Goal: Feedback & Contribution: Submit feedback/report problem

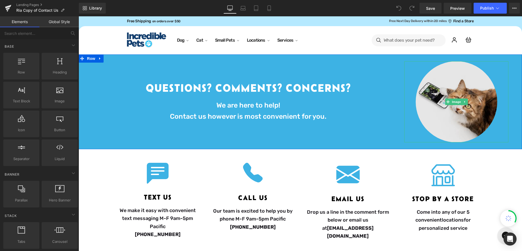
click at [461, 117] on img at bounding box center [457, 101] width 82 height 81
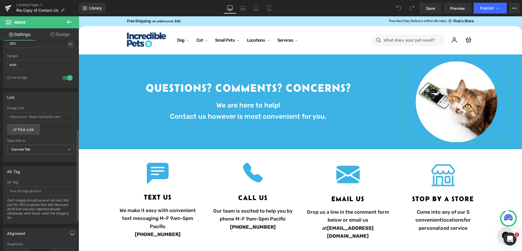
scroll to position [204, 0]
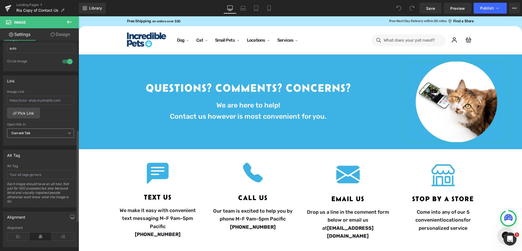
click at [38, 134] on span "Current Tab" at bounding box center [40, 133] width 67 height 10
click at [39, 151] on li "New Tab" at bounding box center [39, 151] width 65 height 8
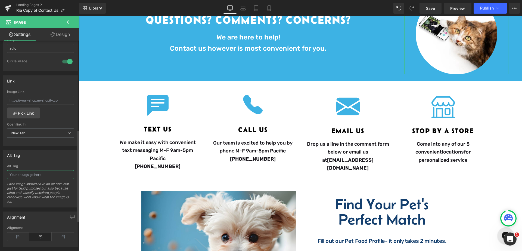
click at [40, 178] on input "text" at bounding box center [40, 174] width 67 height 9
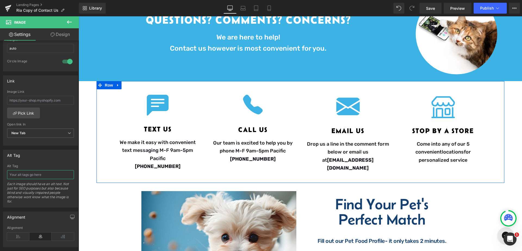
scroll to position [0, 0]
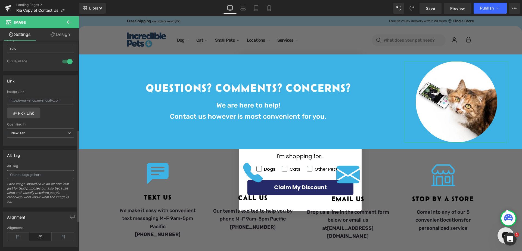
type input "Cat"
click at [24, 172] on input "text" at bounding box center [40, 174] width 67 height 9
type input "Cat using phone to contact Incredible Pets"
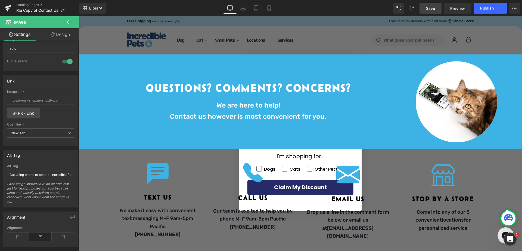
click at [432, 8] on span "Save" at bounding box center [430, 8] width 9 height 6
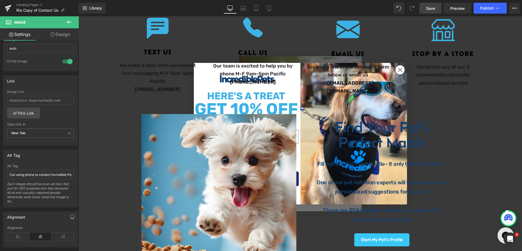
scroll to position [204, 0]
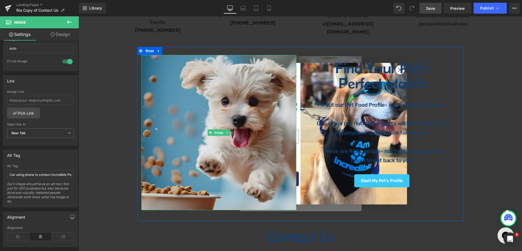
click at [228, 99] on img at bounding box center [218, 132] width 155 height 155
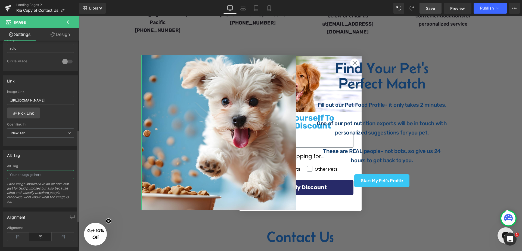
click at [42, 177] on input "text" at bounding box center [40, 174] width 67 height 9
click at [31, 174] on input "text" at bounding box center [40, 174] width 67 height 9
paste input "White Maltase jumping towards healthy food from Incredible Pets."
click at [33, 174] on input "White Maltase jumping towards healthy food from Incredible Pets." at bounding box center [40, 174] width 67 height 9
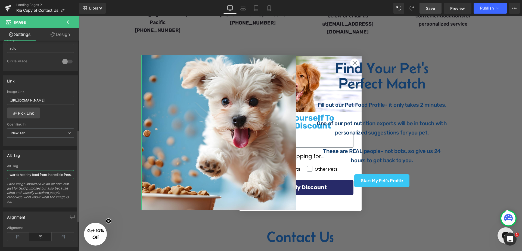
click at [18, 175] on input "White Maltase jumping towards healthy food from Incredible Pets." at bounding box center [40, 174] width 67 height 9
click at [62, 173] on input "White Maltase jumping towards the perfect mtach healthy food from Incredible Pe…" at bounding box center [40, 174] width 67 height 9
click at [36, 175] on input "White Maltase jumping towards the perfect mtach healthy food from Incredible Pe…" at bounding box center [40, 174] width 67 height 9
drag, startPoint x: 32, startPoint y: 176, endPoint x: 20, endPoint y: 174, distance: 11.5
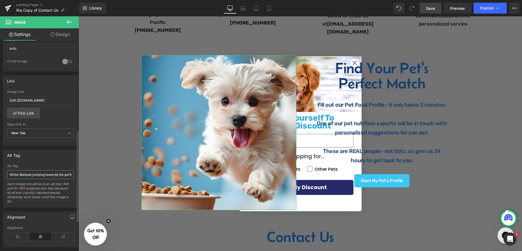
click at [20, 174] on input "White Maltase jumping towards the perfect food match healthy food from Incredib…" at bounding box center [40, 174] width 67 height 9
type input "White dog jumping towards the perfect food match healthy food from Incredible P…"
click at [431, 8] on span "Save" at bounding box center [430, 8] width 9 height 6
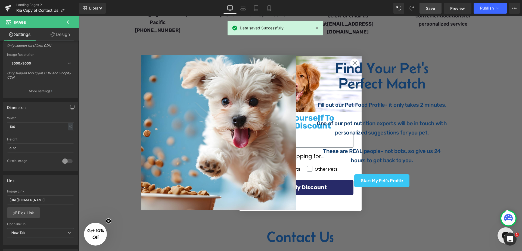
scroll to position [68, 0]
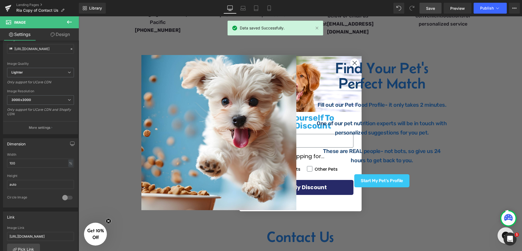
click at [486, 73] on div "Image Questions? Comments? Concerns? Heading We are here to help! Contact us ho…" at bounding box center [301, 136] width 444 height 572
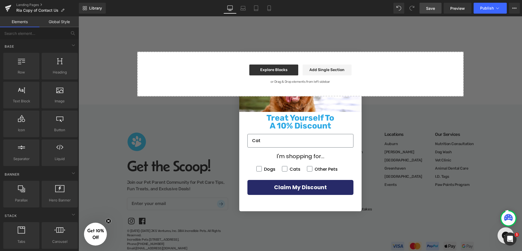
scroll to position [545, 0]
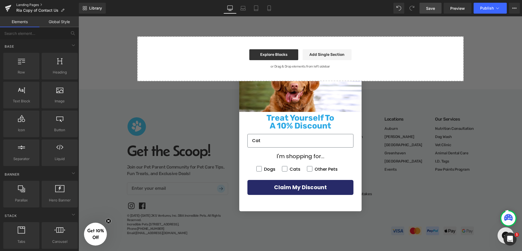
click at [22, 5] on link "Landing Pages" at bounding box center [47, 5] width 63 height 4
